Goal: Task Accomplishment & Management: Use online tool/utility

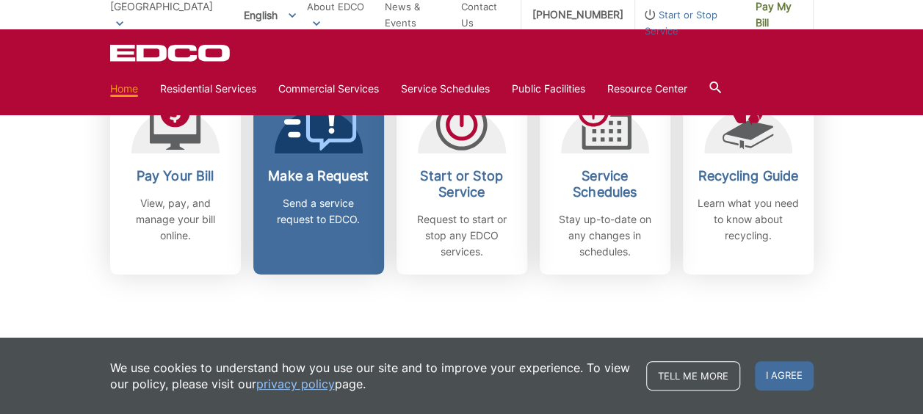
scroll to position [463, 0]
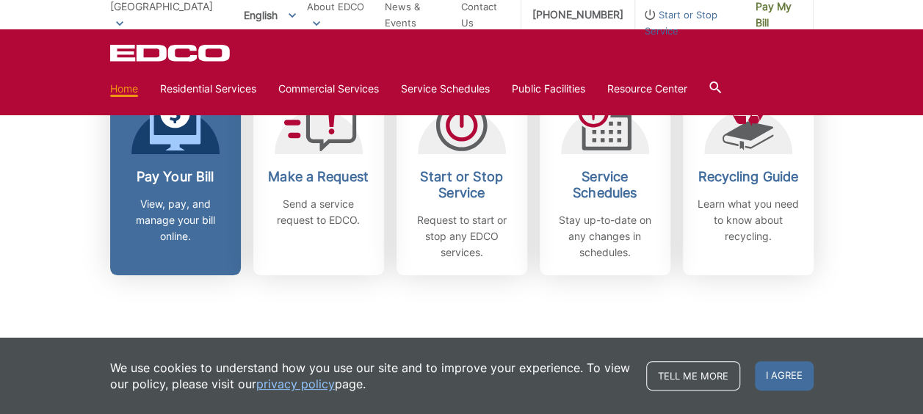
click at [195, 184] on h2 "Pay Your Bill" at bounding box center [175, 177] width 109 height 16
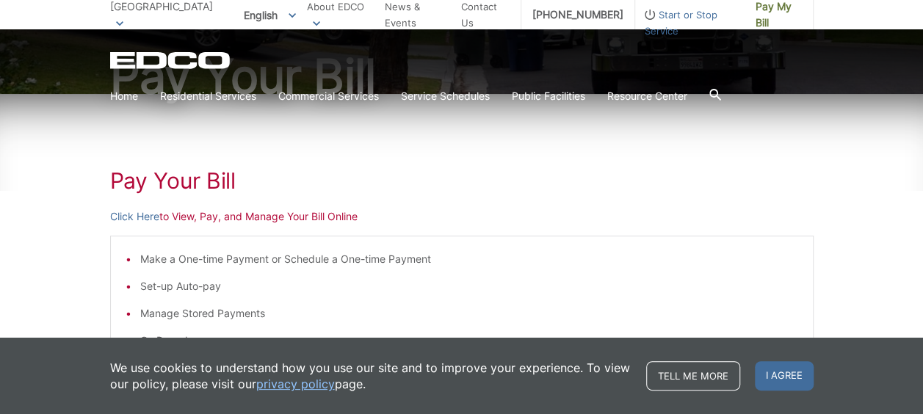
scroll to position [170, 0]
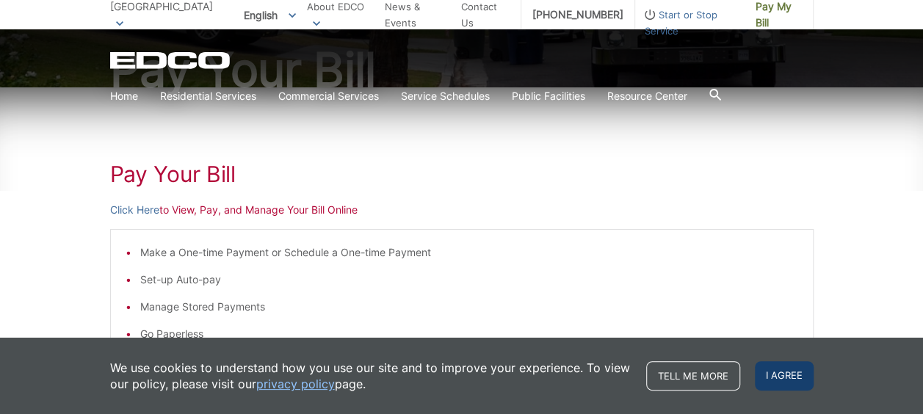
click at [791, 380] on span "I agree" at bounding box center [784, 375] width 59 height 29
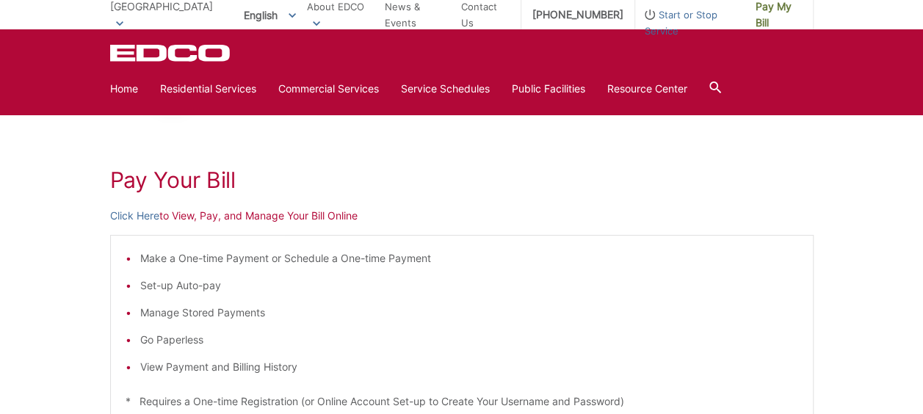
scroll to position [159, 0]
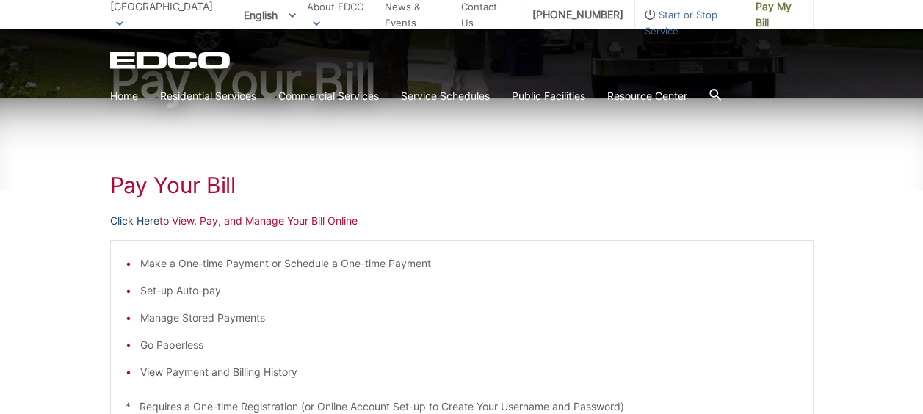
click at [130, 214] on link "Click Here" at bounding box center [134, 221] width 49 height 16
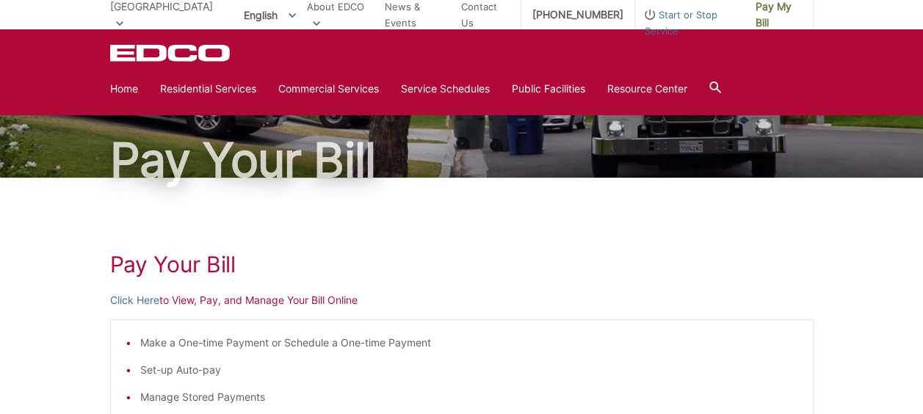
scroll to position [0, 0]
